Goal: Task Accomplishment & Management: Manage account settings

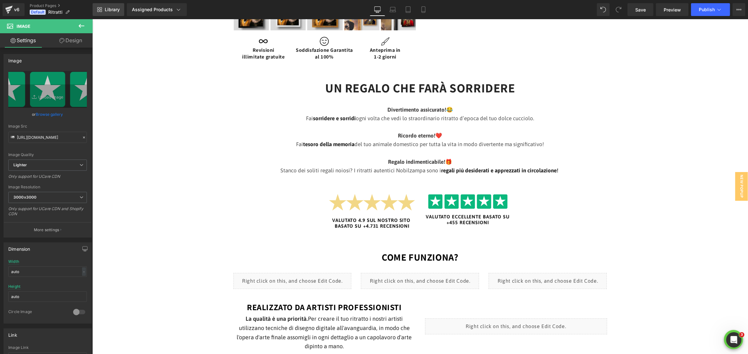
scroll to position [290, 0]
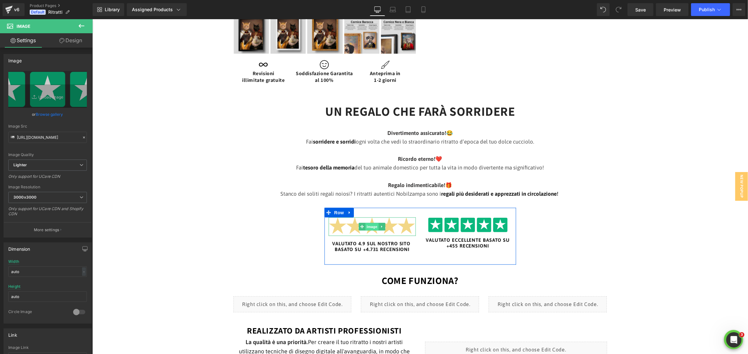
click at [374, 224] on span "Image" at bounding box center [371, 227] width 13 height 8
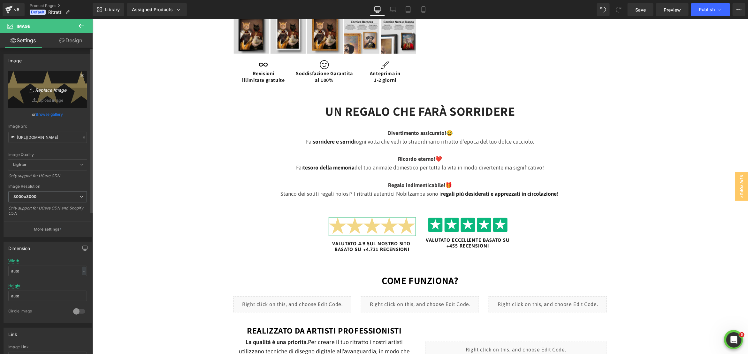
click at [51, 87] on icon "Replace Image" at bounding box center [47, 89] width 51 height 8
type input "C:\fakepath\trustpilot.png"
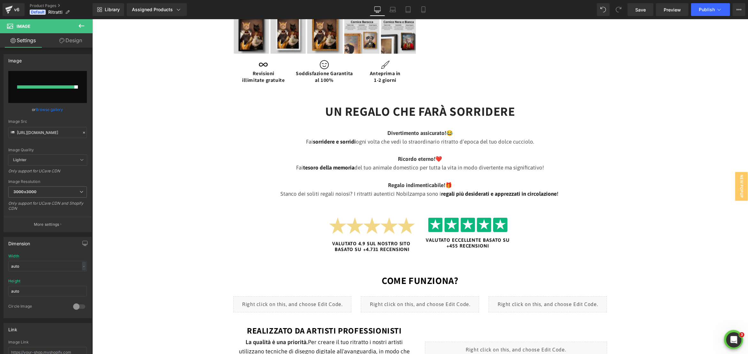
type input "https://ucarecdn.com/a977a697-9e9d-48f8-8a87-77ed26c4c066/-/format/auto/-/previ…"
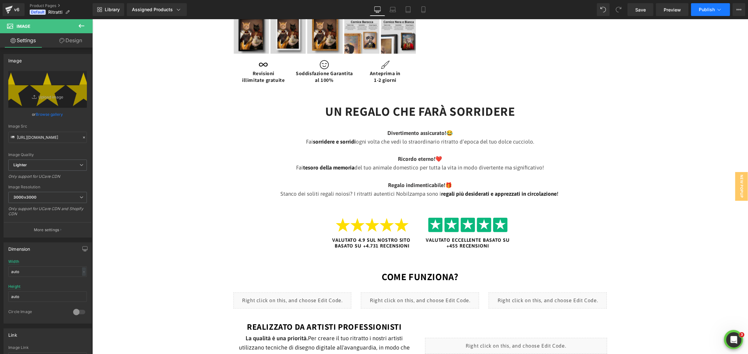
click at [544, 12] on span "Publish" at bounding box center [707, 9] width 16 height 5
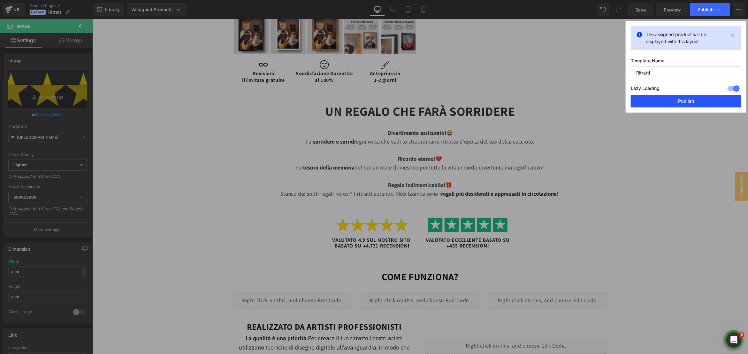
drag, startPoint x: 689, startPoint y: 102, endPoint x: 597, endPoint y: 83, distance: 94.6
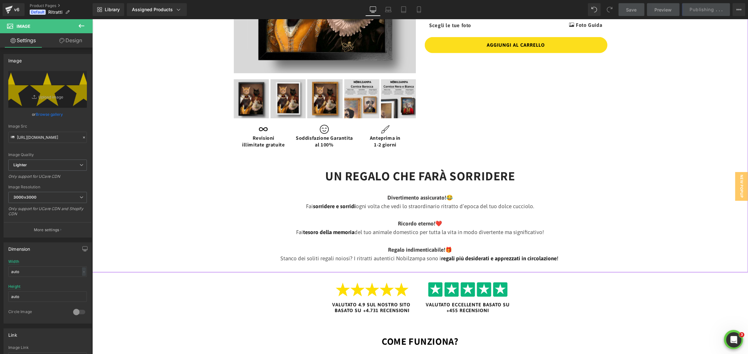
scroll to position [0, 0]
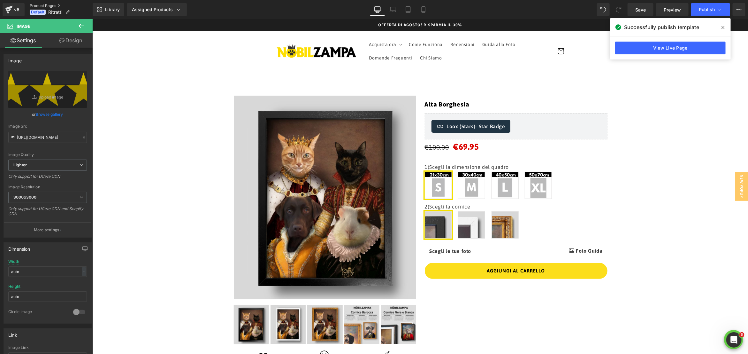
click at [43, 5] on link "Product Pages" at bounding box center [61, 5] width 63 height 5
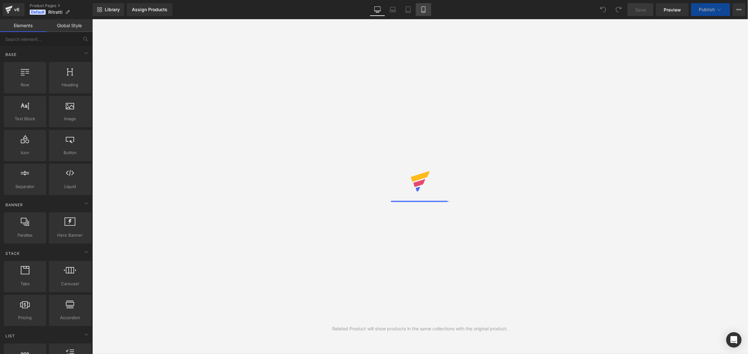
click at [424, 10] on icon at bounding box center [424, 9] width 6 height 6
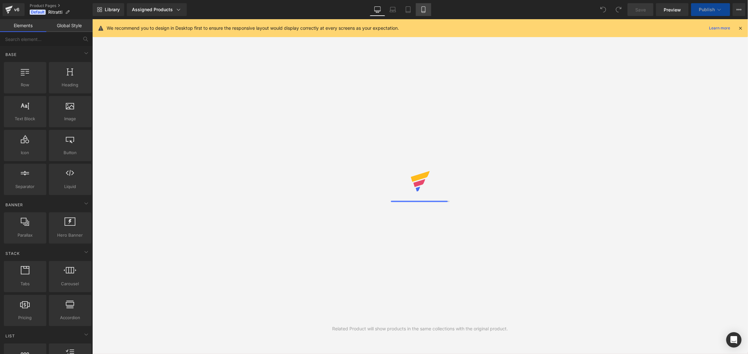
click at [427, 13] on link "Mobile" at bounding box center [423, 9] width 15 height 13
click at [421, 11] on icon at bounding box center [424, 9] width 6 height 6
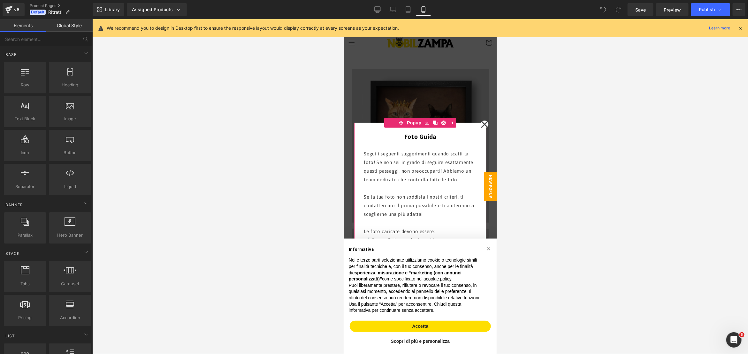
click at [483, 120] on icon at bounding box center [485, 124] width 8 height 32
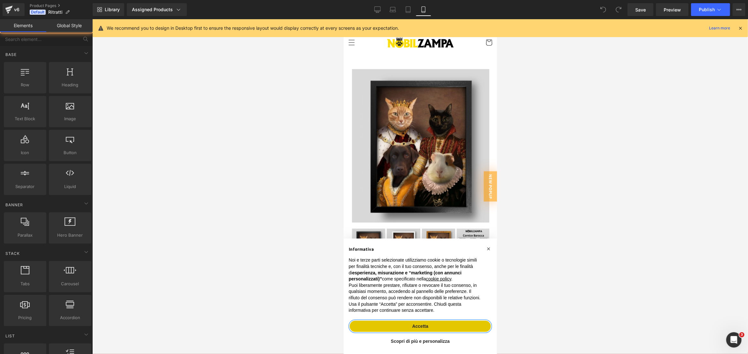
click at [475, 322] on button "Accetta" at bounding box center [420, 326] width 141 height 12
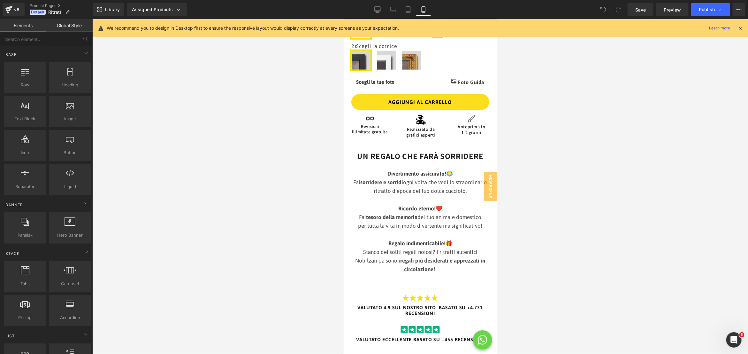
scroll to position [320, 0]
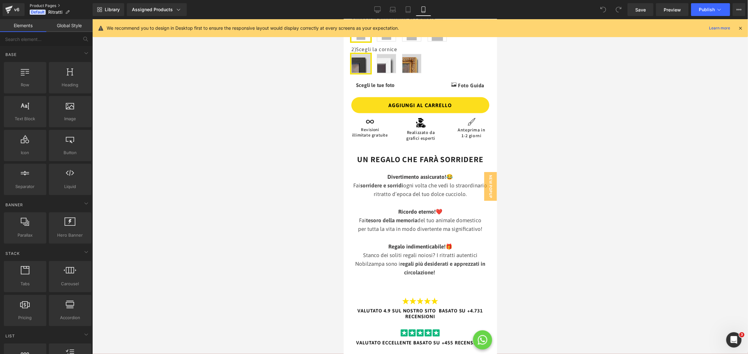
click at [40, 5] on link "Product Pages" at bounding box center [61, 5] width 63 height 5
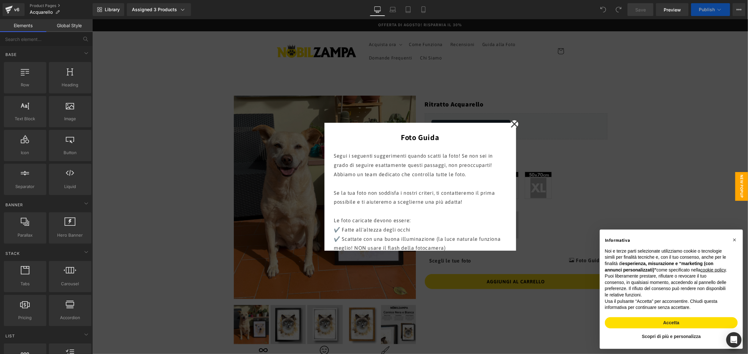
click at [515, 123] on icon at bounding box center [514, 123] width 7 height 7
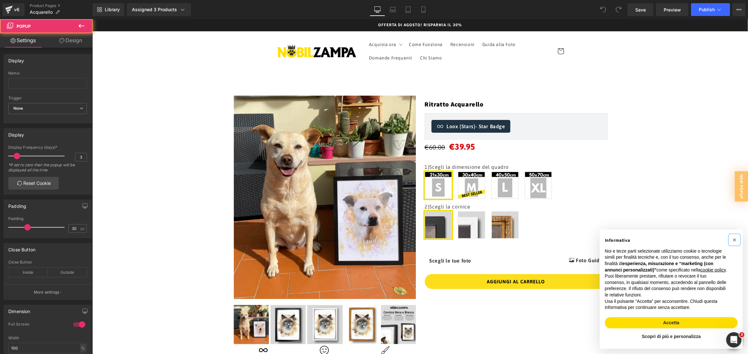
drag, startPoint x: 734, startPoint y: 233, endPoint x: 705, endPoint y: 227, distance: 29.6
click at [725, 232] on div "× Informativa Noi e terze parti selezionate utilizziamo cookie o tecnologie sim…" at bounding box center [671, 288] width 143 height 119
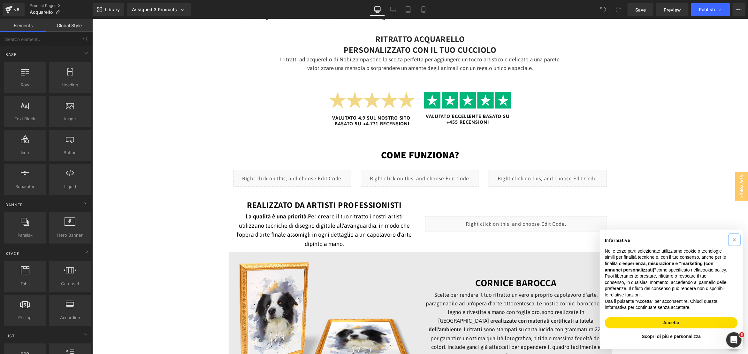
scroll to position [350, 0]
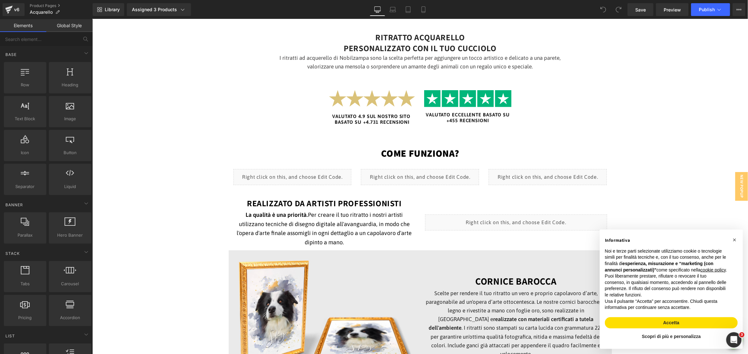
click at [366, 98] on div "Image" at bounding box center [373, 99] width 88 height 19
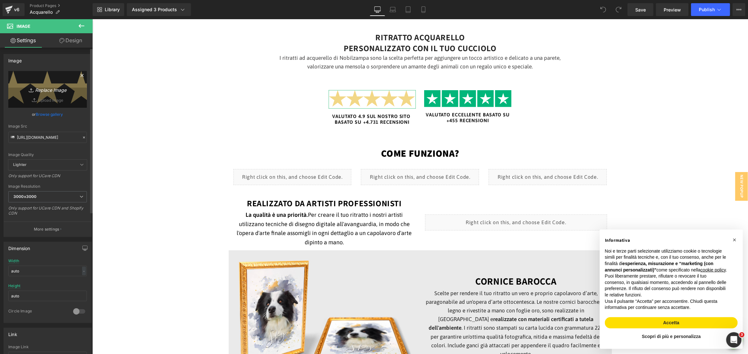
click at [56, 86] on icon "Replace Image" at bounding box center [47, 89] width 51 height 8
type input "C:\fakepath\trustpilot.png"
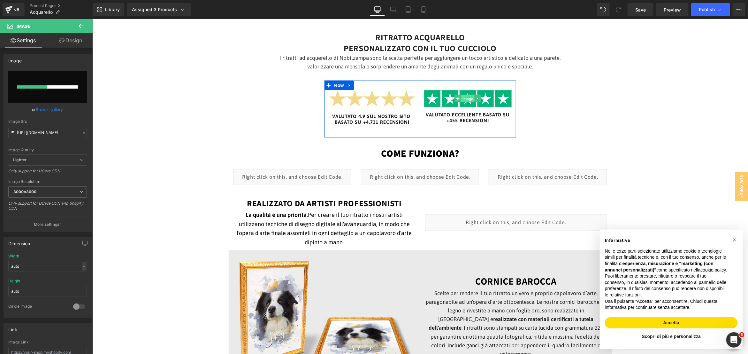
click at [461, 99] on span "Image" at bounding box center [467, 99] width 13 height 8
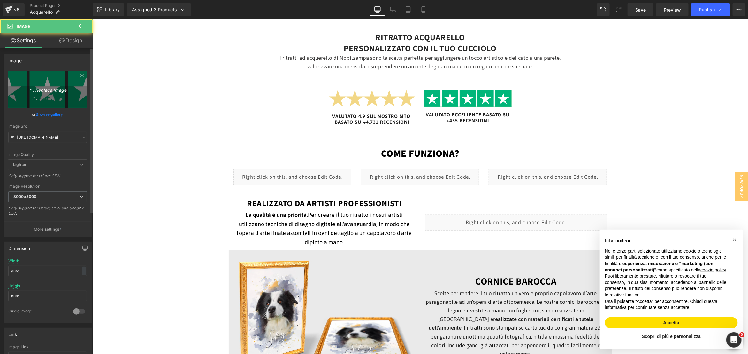
click at [37, 88] on icon "Replace Image" at bounding box center [47, 89] width 51 height 8
type input "C:\fakepath\5 stelle.png"
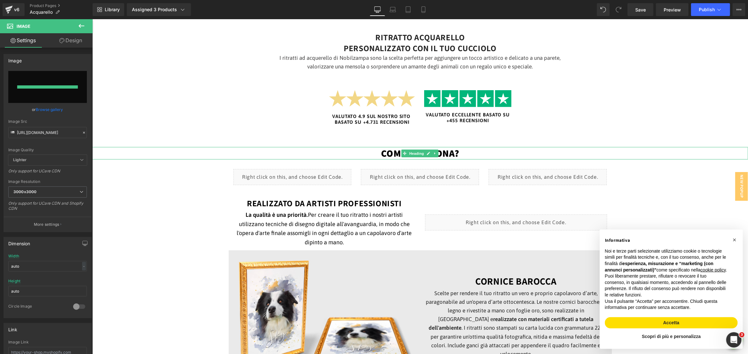
type input "https://ucarecdn.com/b938e65d-59fa-4477-84b3-55a3b8f0fdc2/-/format/auto/-/previ…"
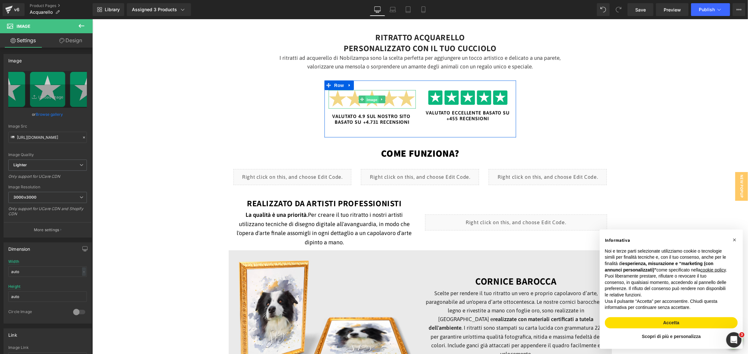
click at [367, 96] on span "Image" at bounding box center [371, 100] width 13 height 8
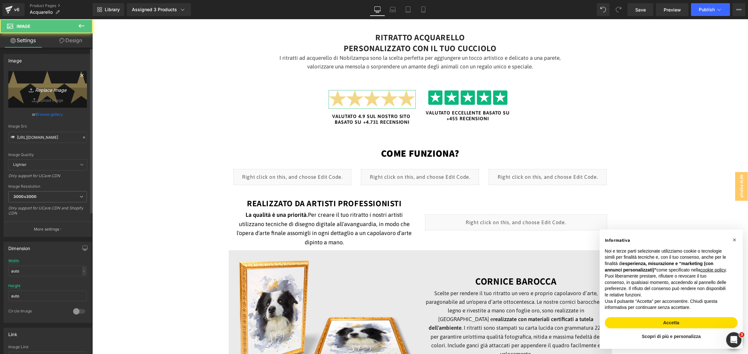
click at [39, 85] on icon "Replace Image" at bounding box center [47, 89] width 51 height 8
type input "C:\fakepath\trustpilot.png"
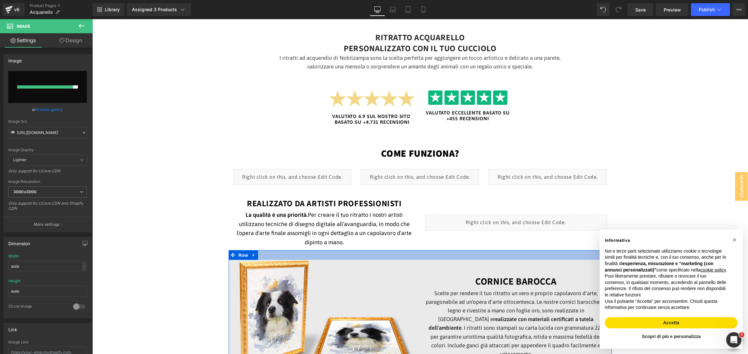
type input "https://ucarecdn.com/15f0f476-eddc-41b7-a9f6-6e2ae110d0c6/-/format/auto/-/previ…"
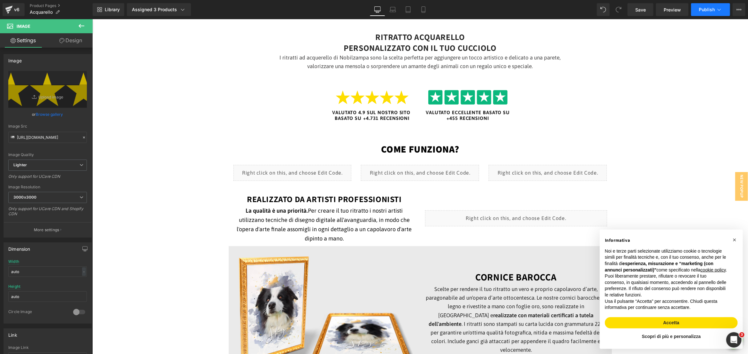
click at [711, 11] on span "Publish" at bounding box center [707, 9] width 16 height 5
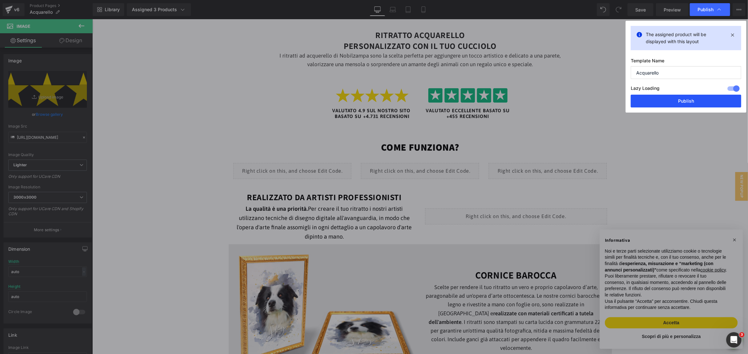
drag, startPoint x: 688, startPoint y: 104, endPoint x: 591, endPoint y: 92, distance: 97.6
click at [0, 0] on button "Publish" at bounding box center [0, 0] width 0 height 0
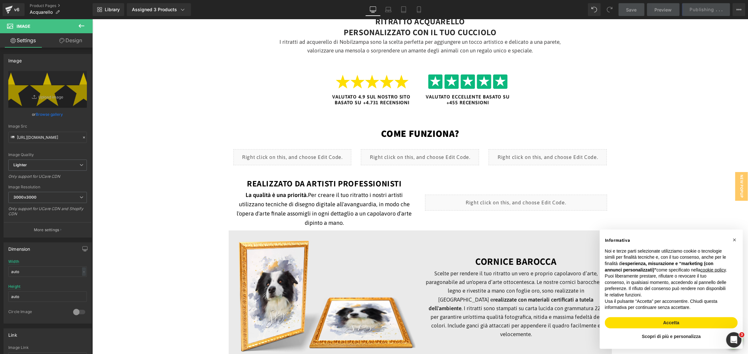
scroll to position [368, 0]
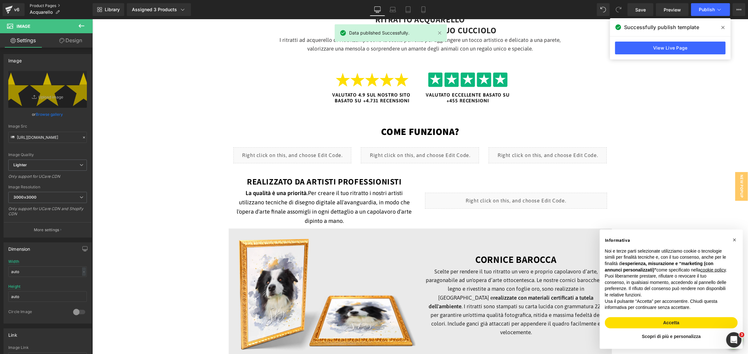
click at [53, 6] on link "Product Pages" at bounding box center [61, 5] width 63 height 5
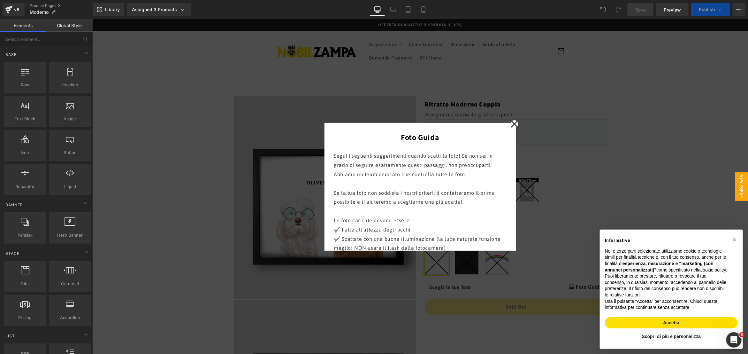
click at [514, 124] on icon at bounding box center [514, 123] width 7 height 7
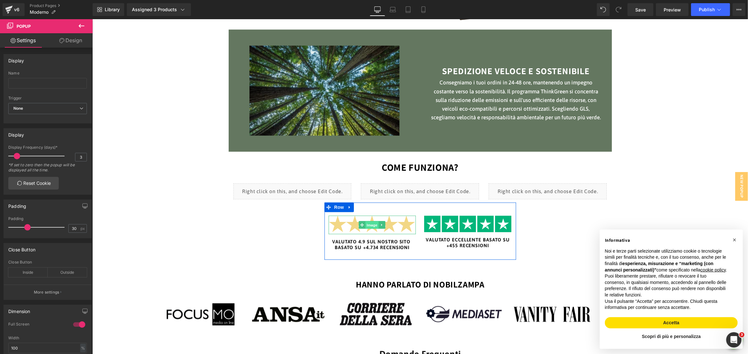
scroll to position [827, 0]
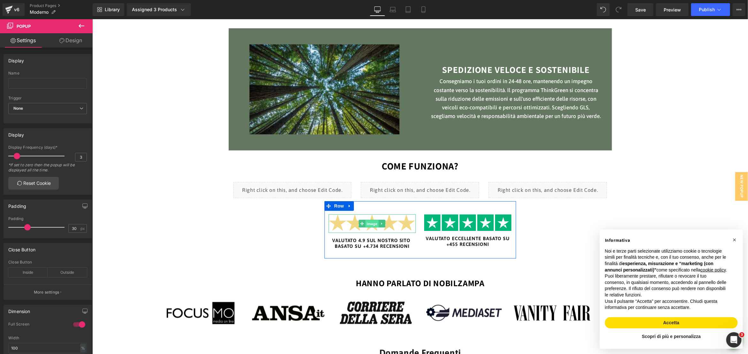
click at [376, 225] on span "Image" at bounding box center [371, 223] width 13 height 8
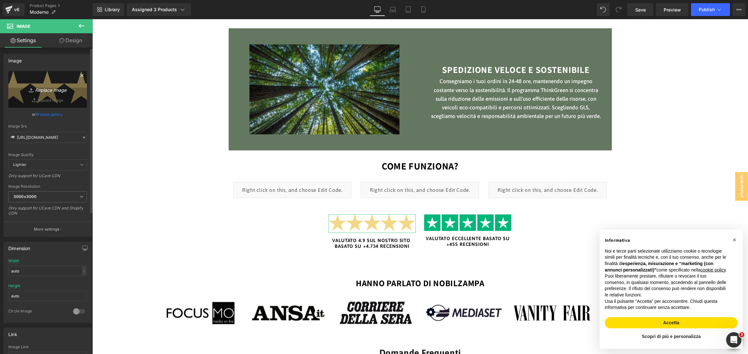
click at [65, 88] on icon "Replace Image" at bounding box center [47, 89] width 51 height 8
type input "C:\fakepath\trustpilot.png"
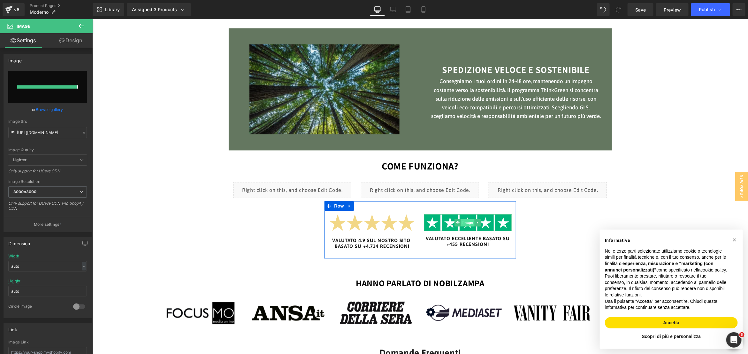
type input "https://ucarecdn.com/7a4211c9-1986-4619-9063-819cf8a36bca/-/format/auto/-/previ…"
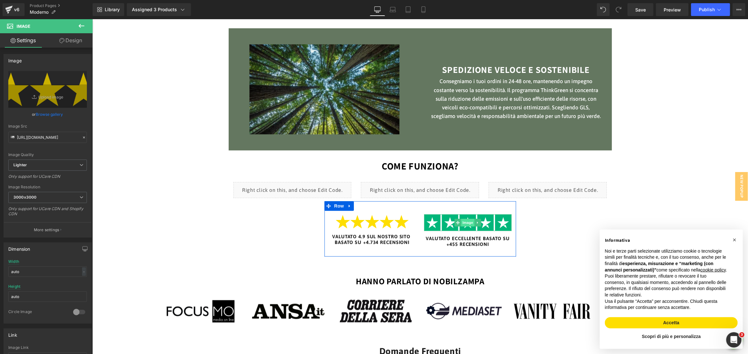
click at [465, 223] on span "Image" at bounding box center [467, 222] width 13 height 8
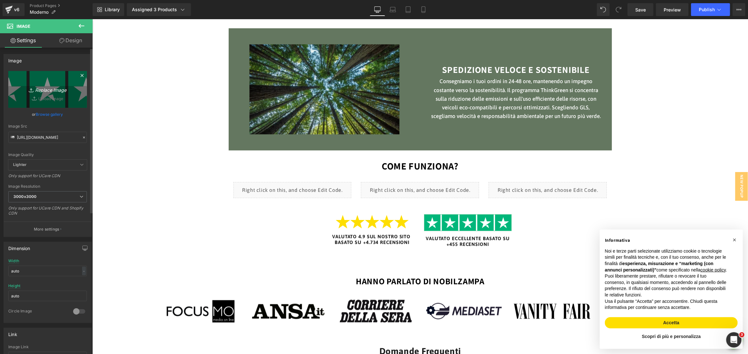
click at [36, 87] on icon "Replace Image" at bounding box center [47, 89] width 51 height 8
type input "C:\fakepath\5 stelle.png"
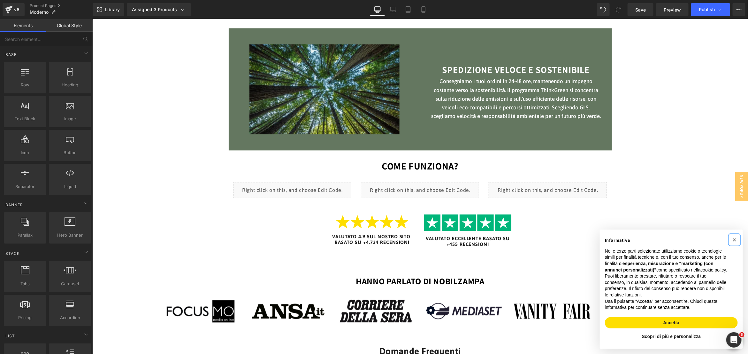
click at [735, 236] on span "×" at bounding box center [735, 239] width 4 height 7
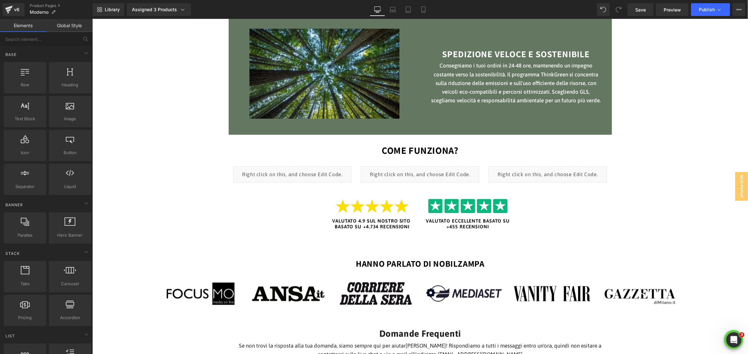
scroll to position [852, 0]
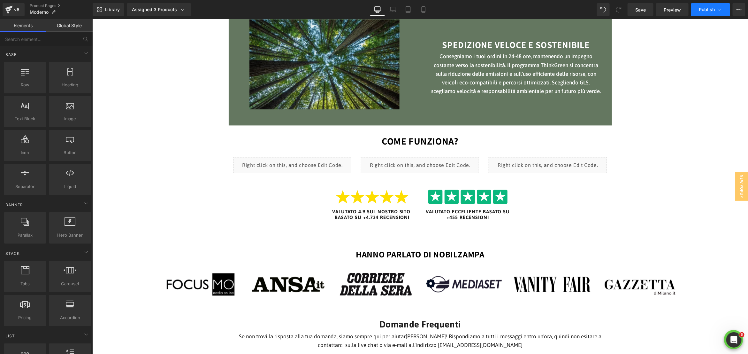
click at [707, 8] on span "Publish" at bounding box center [707, 9] width 16 height 5
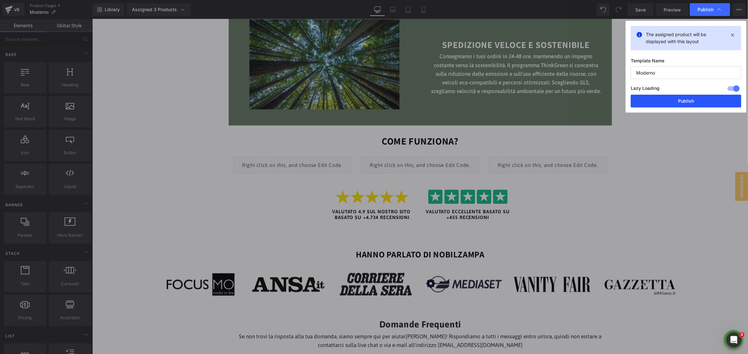
click at [690, 103] on button "Publish" at bounding box center [686, 101] width 111 height 13
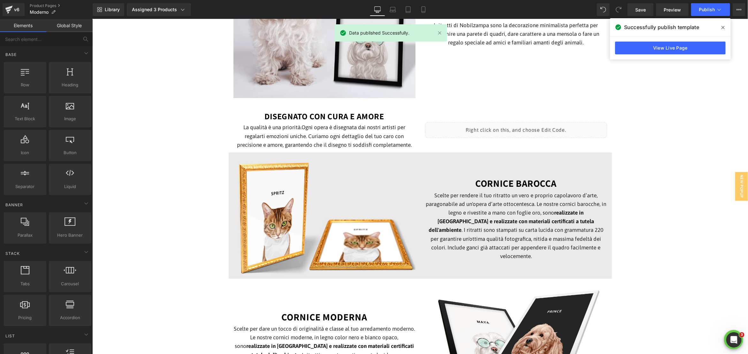
scroll to position [435, 0]
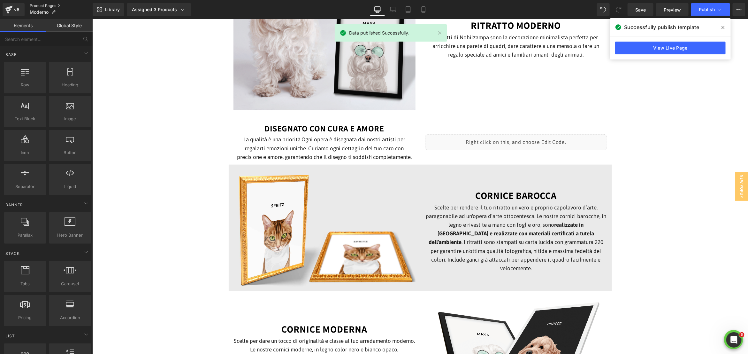
click at [45, 5] on link "Product Pages" at bounding box center [61, 5] width 63 height 5
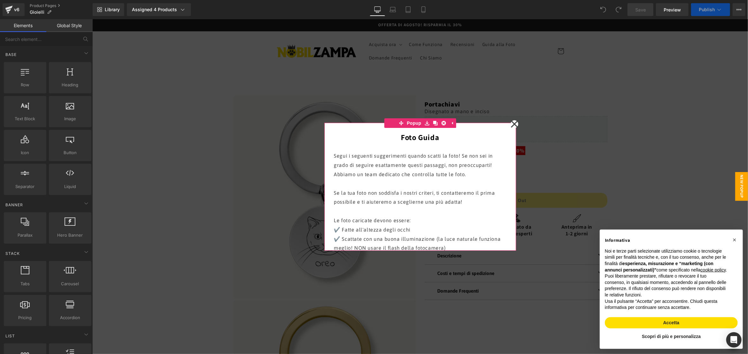
click at [517, 121] on icon at bounding box center [514, 123] width 7 height 7
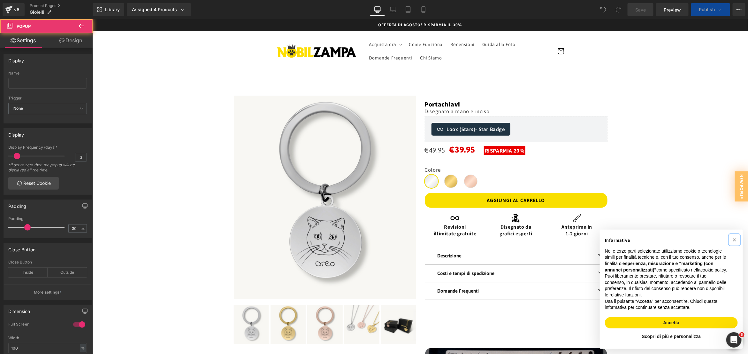
drag, startPoint x: 733, startPoint y: 234, endPoint x: 515, endPoint y: 197, distance: 221.6
click at [731, 234] on button "×" at bounding box center [735, 239] width 10 height 10
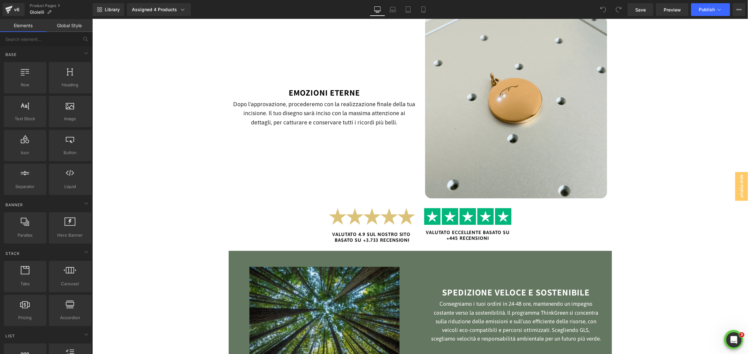
scroll to position [723, 0]
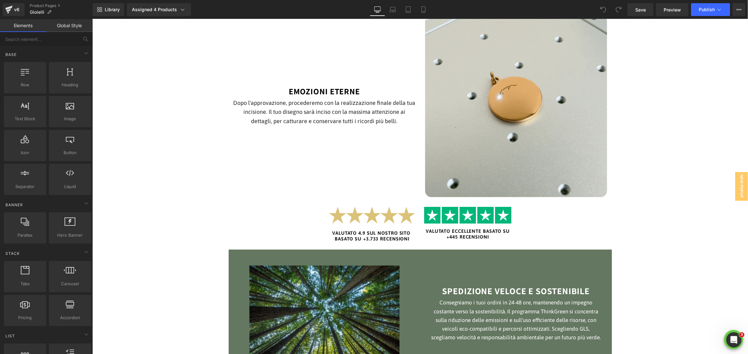
click at [369, 218] on div "Image" at bounding box center [373, 215] width 88 height 19
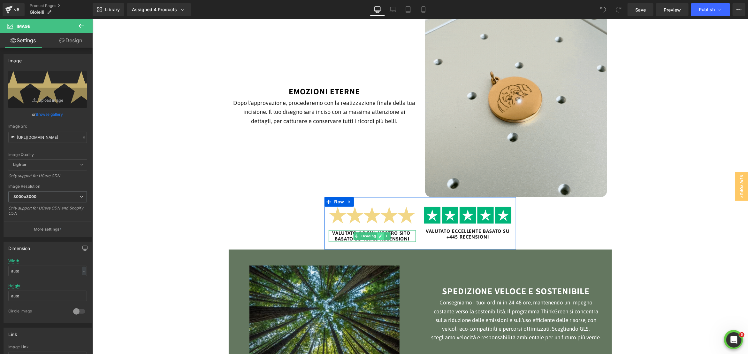
click at [381, 236] on icon at bounding box center [380, 235] width 3 height 3
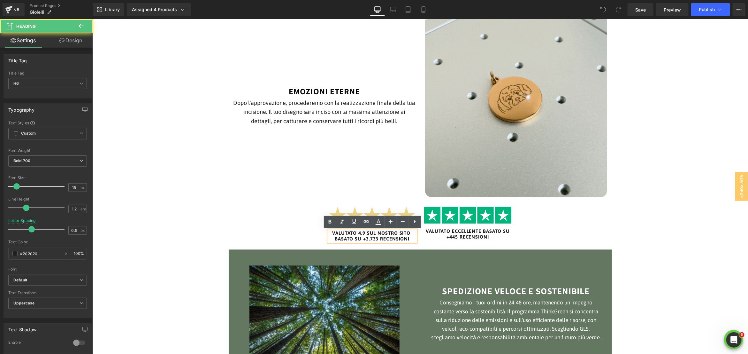
click at [368, 239] on h6 "VALUTATO 4.9 SUL NOSTRO SITO BASATO SU +3.733 RECENSIONI" at bounding box center [373, 236] width 88 height 12
